Goal: Task Accomplishment & Management: Complete application form

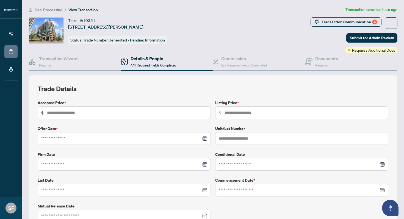
type input "*****"
type input "****"
type input "**********"
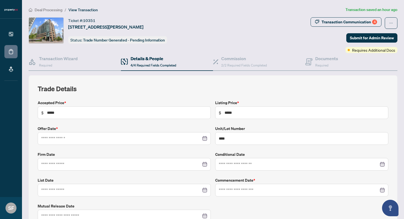
type input "**********"
